Goal: Check status: Check status

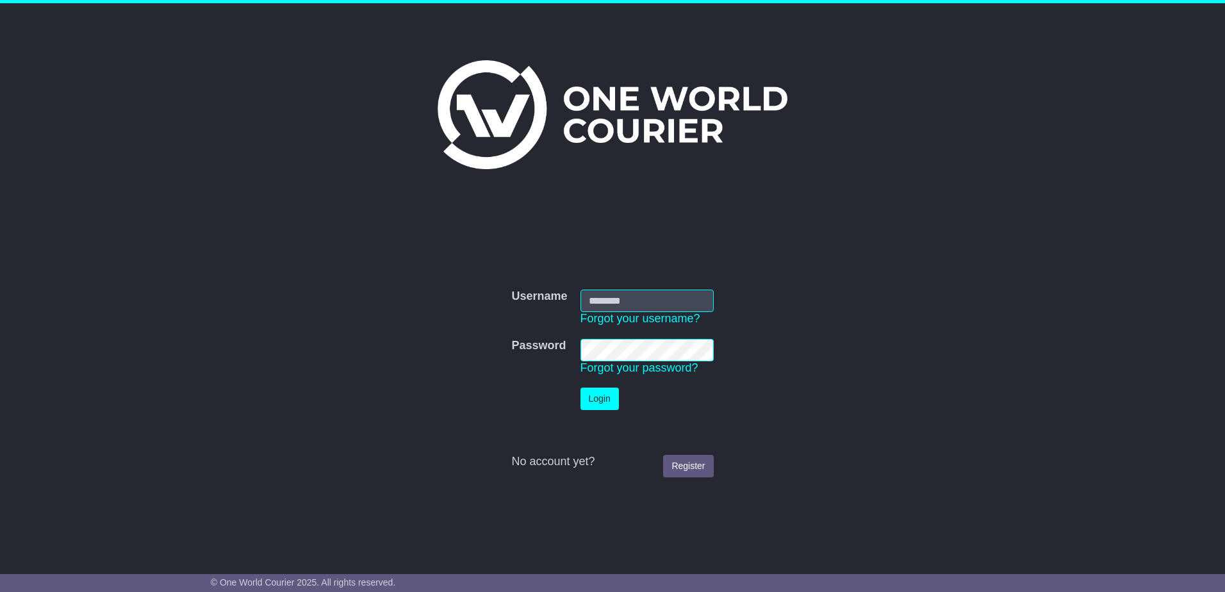
type input "**********"
click at [593, 398] on button "Login" at bounding box center [599, 399] width 38 height 22
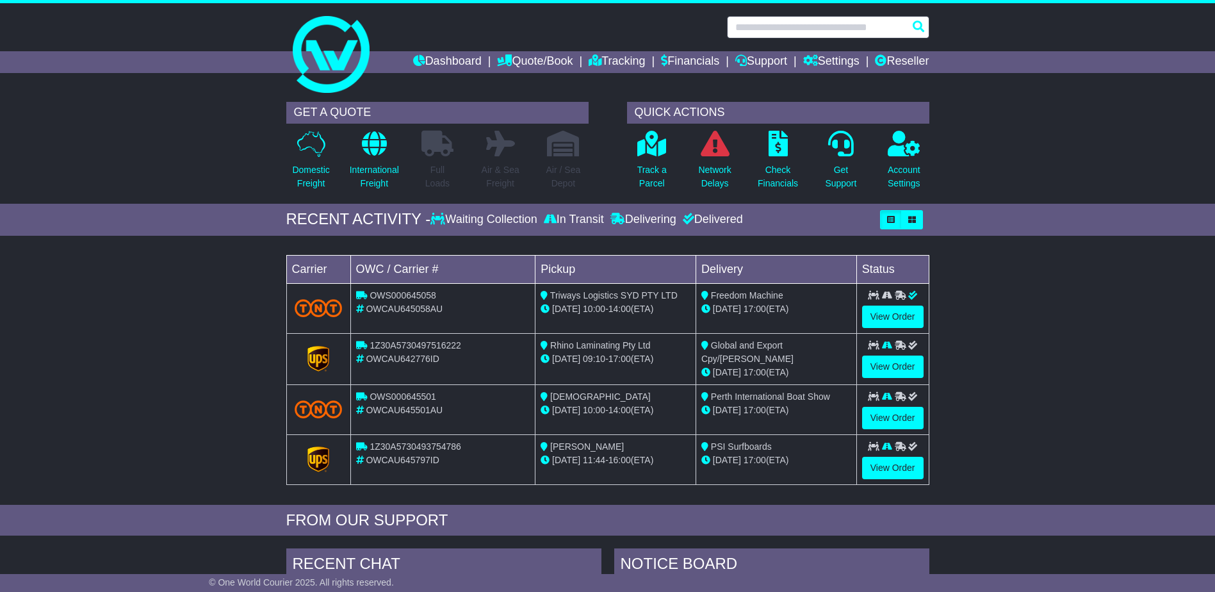
click at [851, 33] on input "text" at bounding box center [828, 27] width 202 height 22
paste input "**********"
type input "**********"
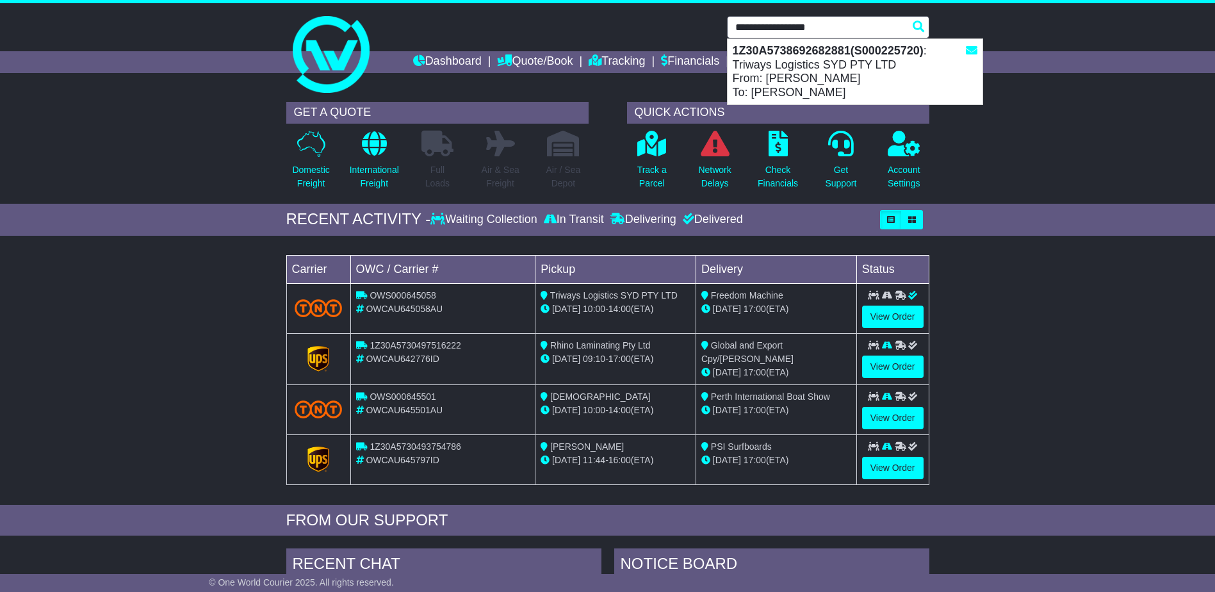
click at [819, 50] on strong "1Z30A5738692682881(S000225720)" at bounding box center [828, 50] width 191 height 13
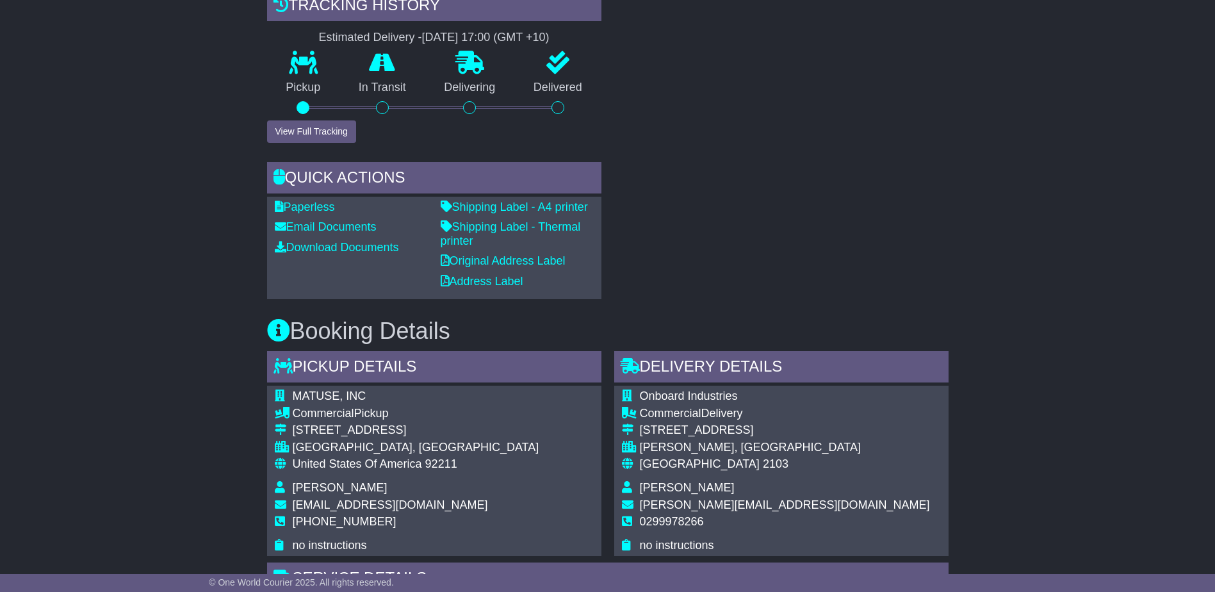
scroll to position [641, 0]
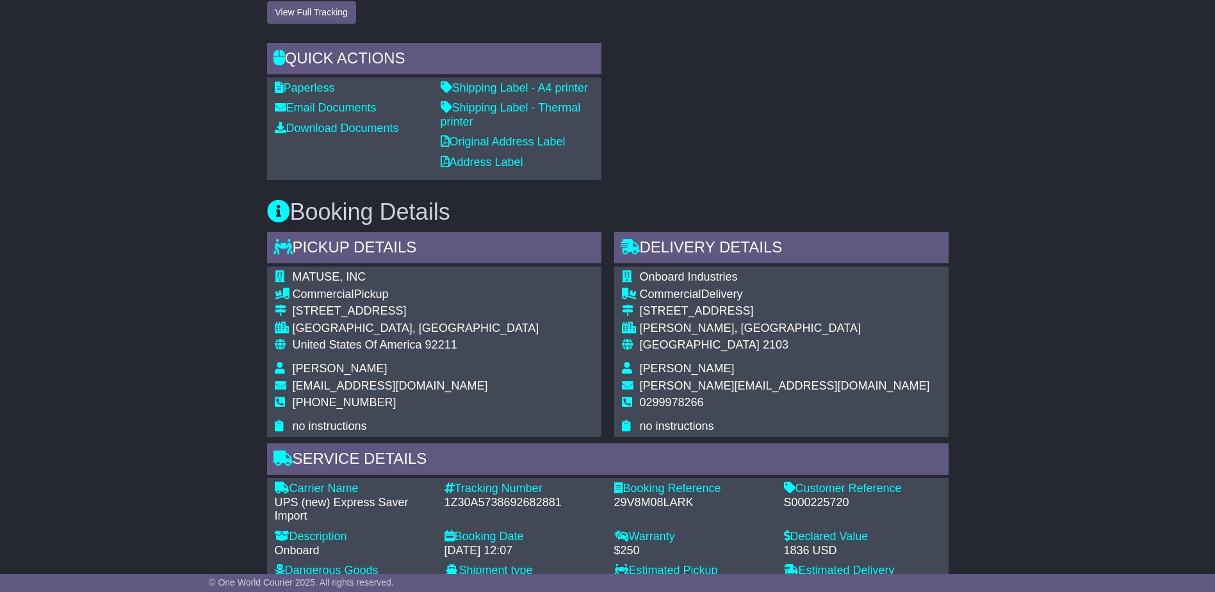
click at [316, 276] on span "MATUSE, INC" at bounding box center [330, 276] width 74 height 13
copy span "MATUSE"
drag, startPoint x: 427, startPoint y: 322, endPoint x: 438, endPoint y: 320, distance: 11.7
click at [431, 322] on div "PALM DESERT, CA" at bounding box center [416, 329] width 247 height 14
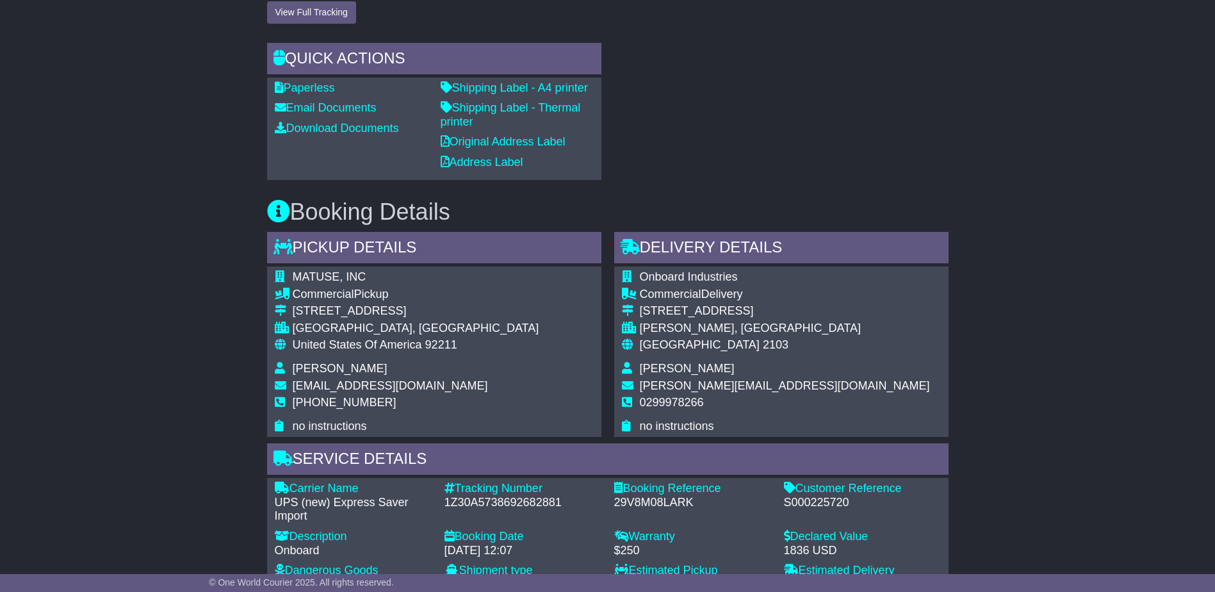
drag, startPoint x: 448, startPoint y: 311, endPoint x: 278, endPoint y: 312, distance: 170.4
click at [278, 312] on tr "5575 Magnatron Blvd Suite D" at bounding box center [407, 312] width 265 height 17
copy tr "5575 Magnatron Blvd Suite D"
drag, startPoint x: 564, startPoint y: 304, endPoint x: 365, endPoint y: 313, distance: 200.1
click at [545, 304] on div "MATUSE, INC Commercial Pickup 5575 Magnatron Blvd Suite D PALM DESERT, CA Unite…" at bounding box center [434, 352] width 334 height 170
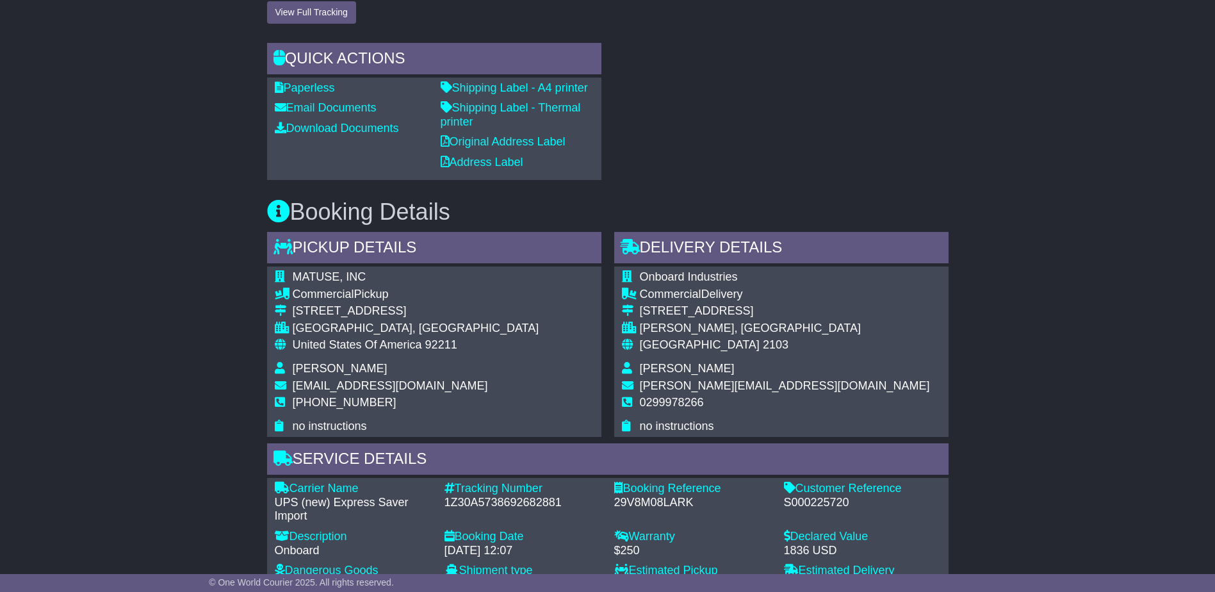
click at [427, 320] on td "5575 Magnatron Blvd Suite D" at bounding box center [416, 312] width 247 height 17
drag, startPoint x: 445, startPoint y: 308, endPoint x: 294, endPoint y: 304, distance: 151.2
click at [294, 304] on div "5575 Magnatron Blvd Suite D" at bounding box center [416, 311] width 247 height 14
copy div "5575 Magnatron Blvd Suite D"
click at [666, 272] on span "Onboard Industries" at bounding box center [689, 276] width 98 height 13
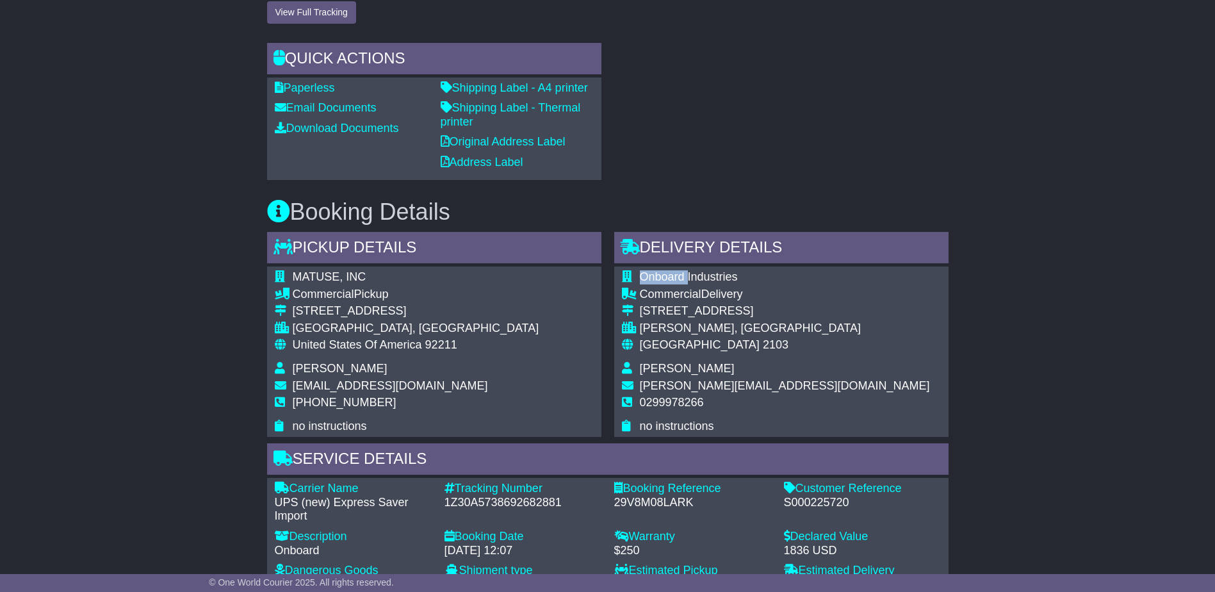
click at [666, 272] on span "Onboard Industries" at bounding box center [689, 276] width 98 height 13
copy span "Onboard"
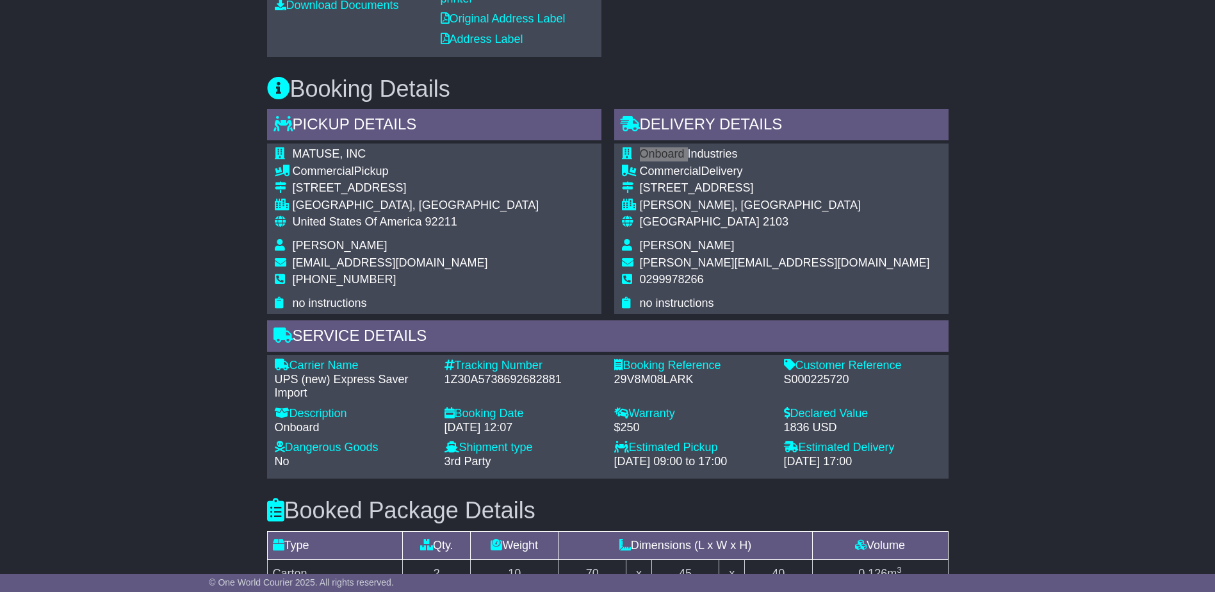
scroll to position [961, 0]
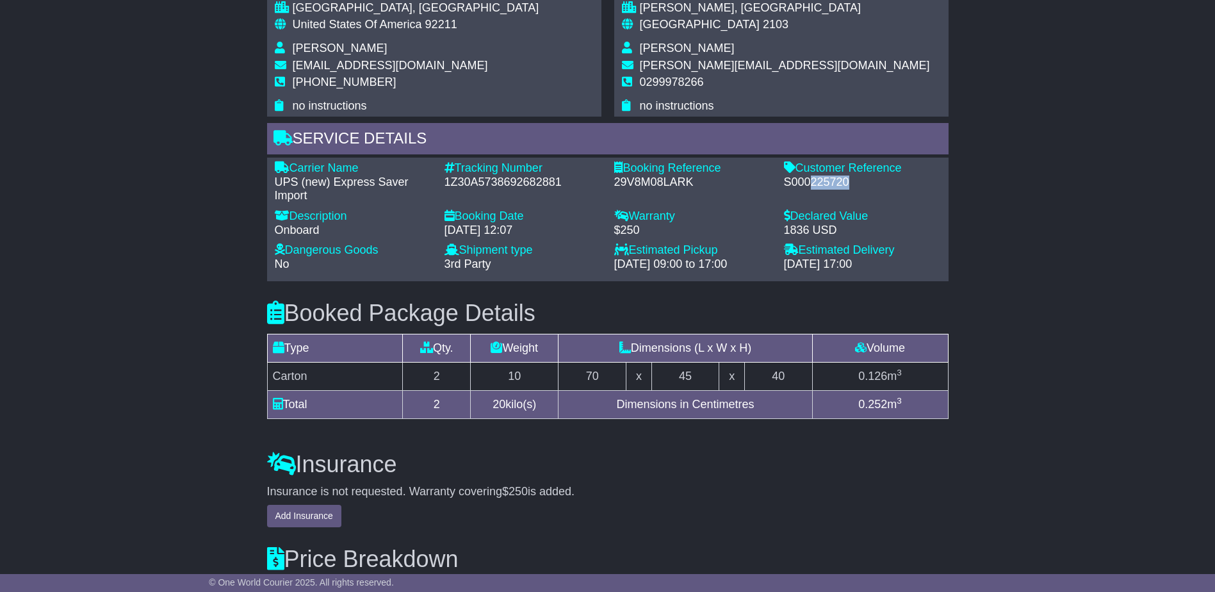
drag, startPoint x: 812, startPoint y: 186, endPoint x: 856, endPoint y: 188, distance: 44.3
click at [856, 188] on div "S000225720" at bounding box center [862, 183] width 157 height 14
copy div "225720"
